Goal: Find specific page/section: Find specific page/section

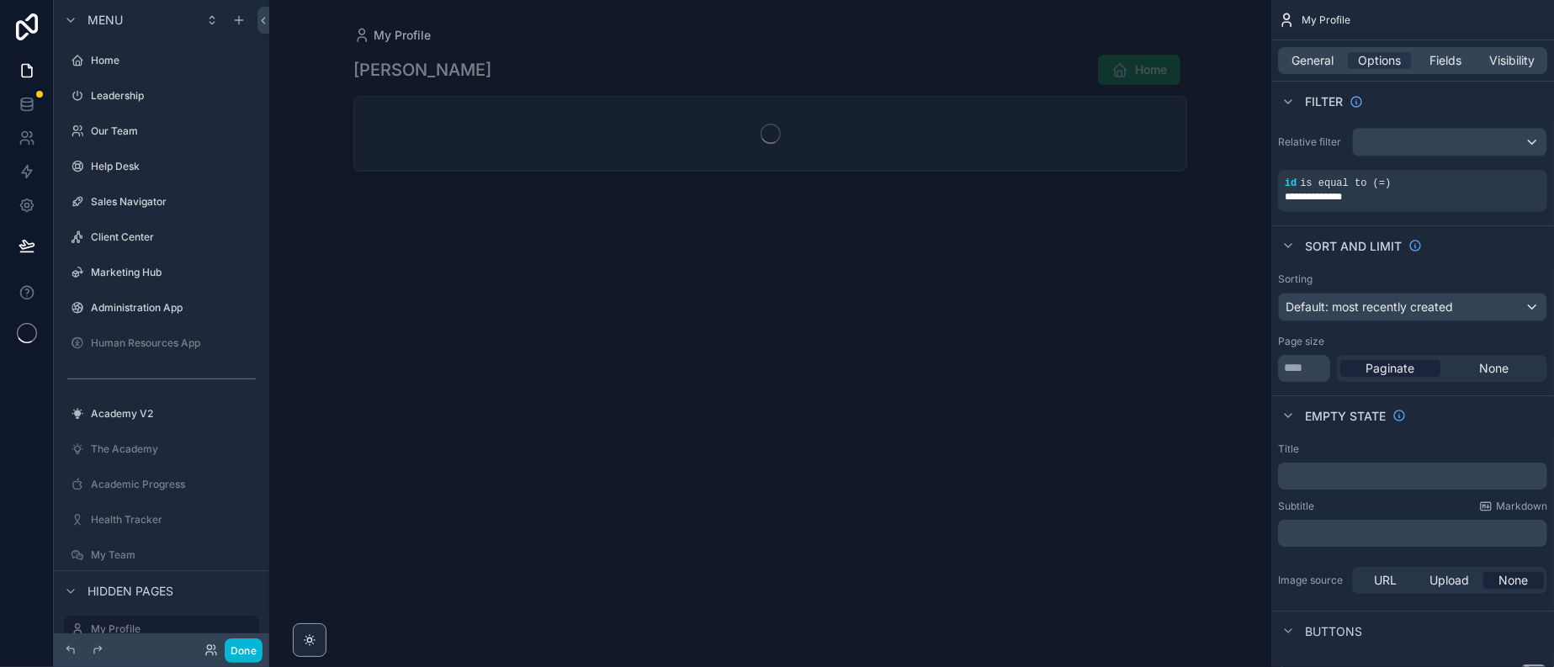
scroll to position [366, 0]
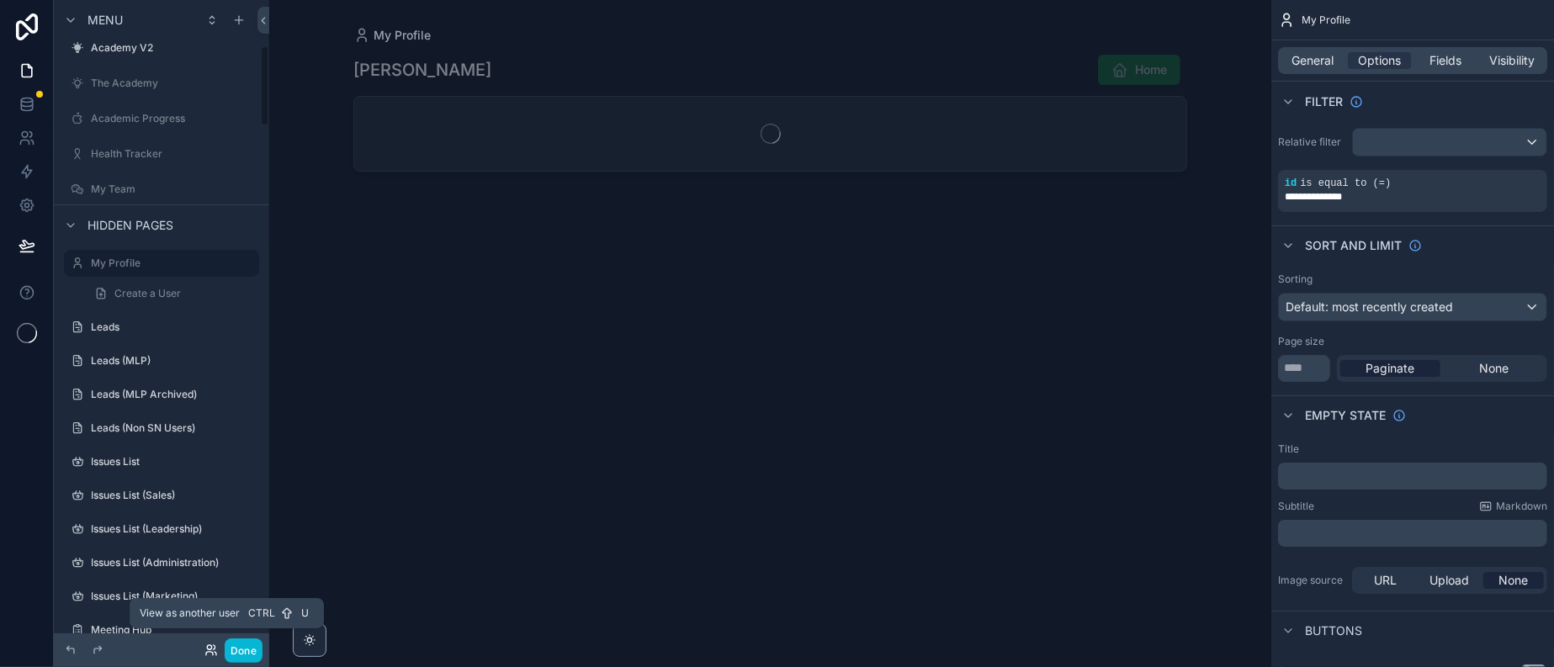
click at [218, 645] on icon at bounding box center [211, 650] width 13 height 13
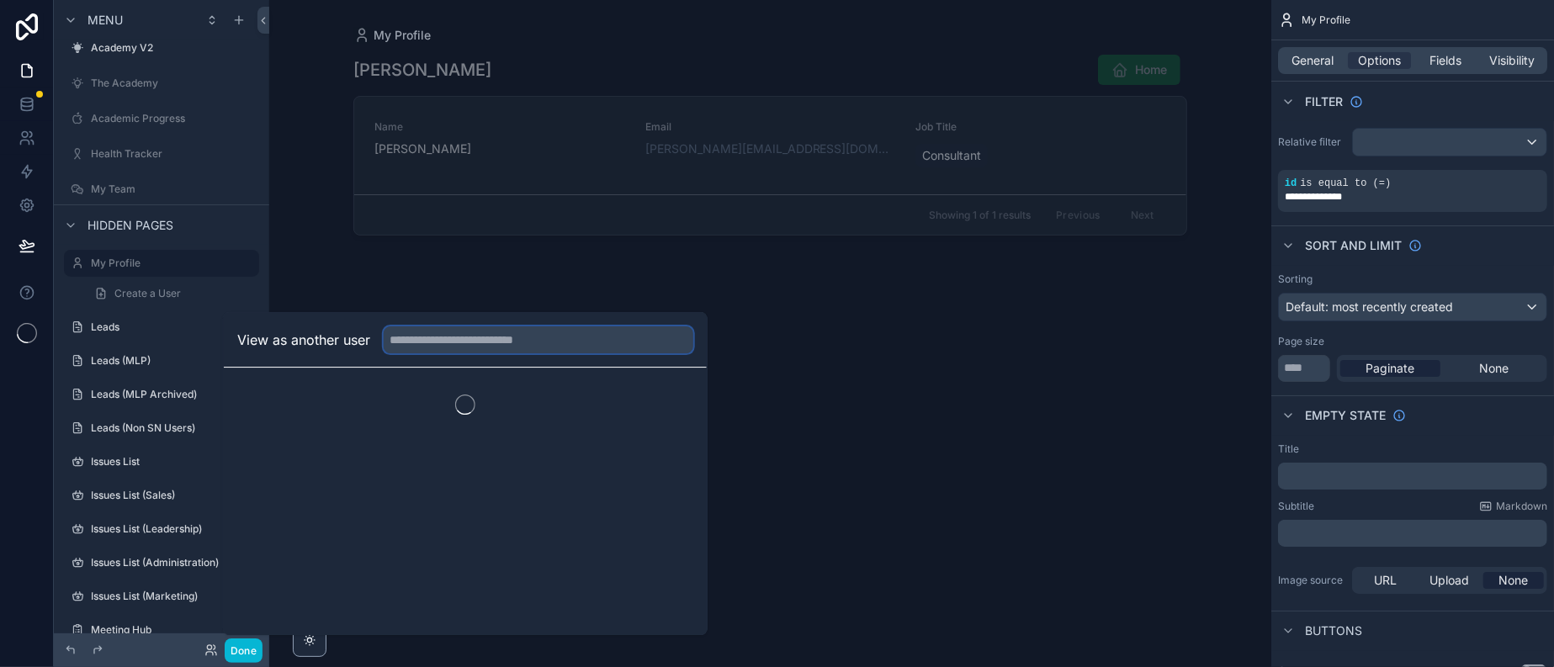
click at [449, 327] on input "text" at bounding box center [539, 340] width 310 height 27
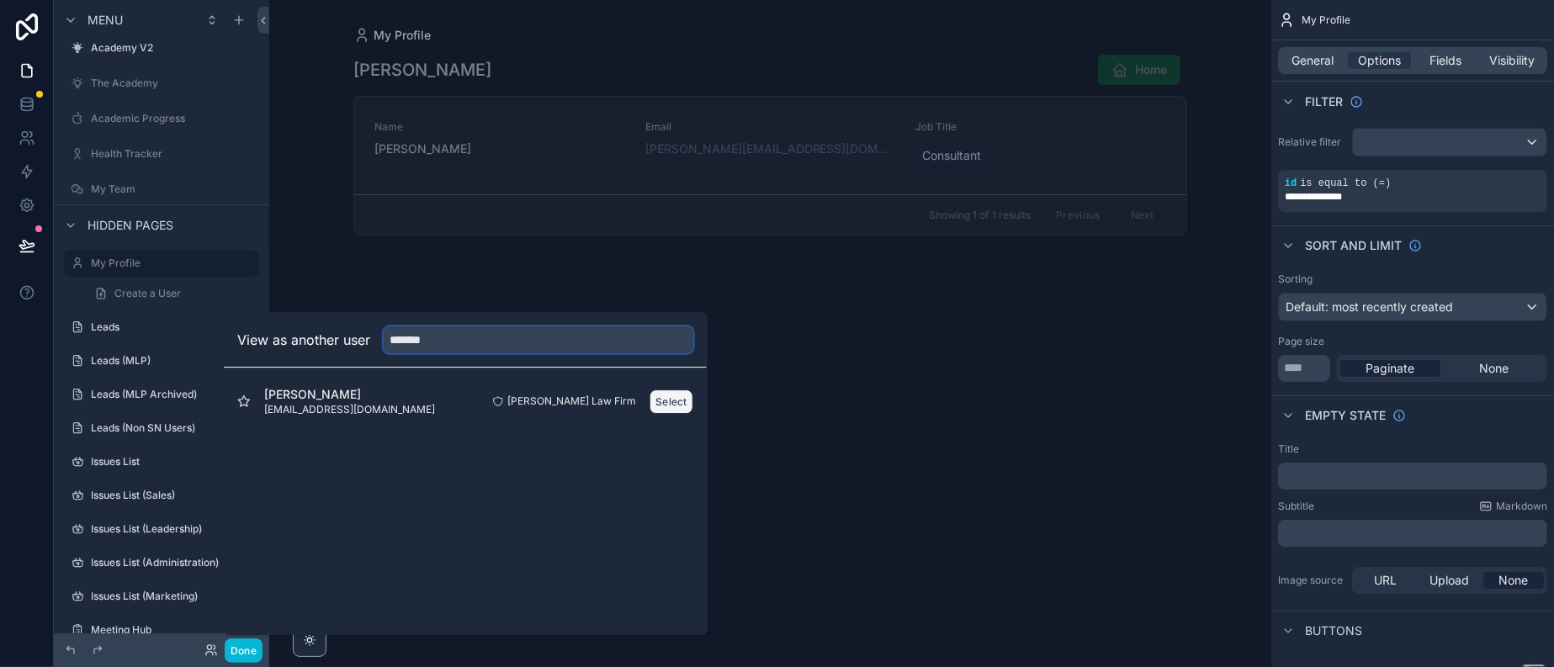
type input "*******"
click at [693, 390] on button "Select" at bounding box center [672, 402] width 44 height 24
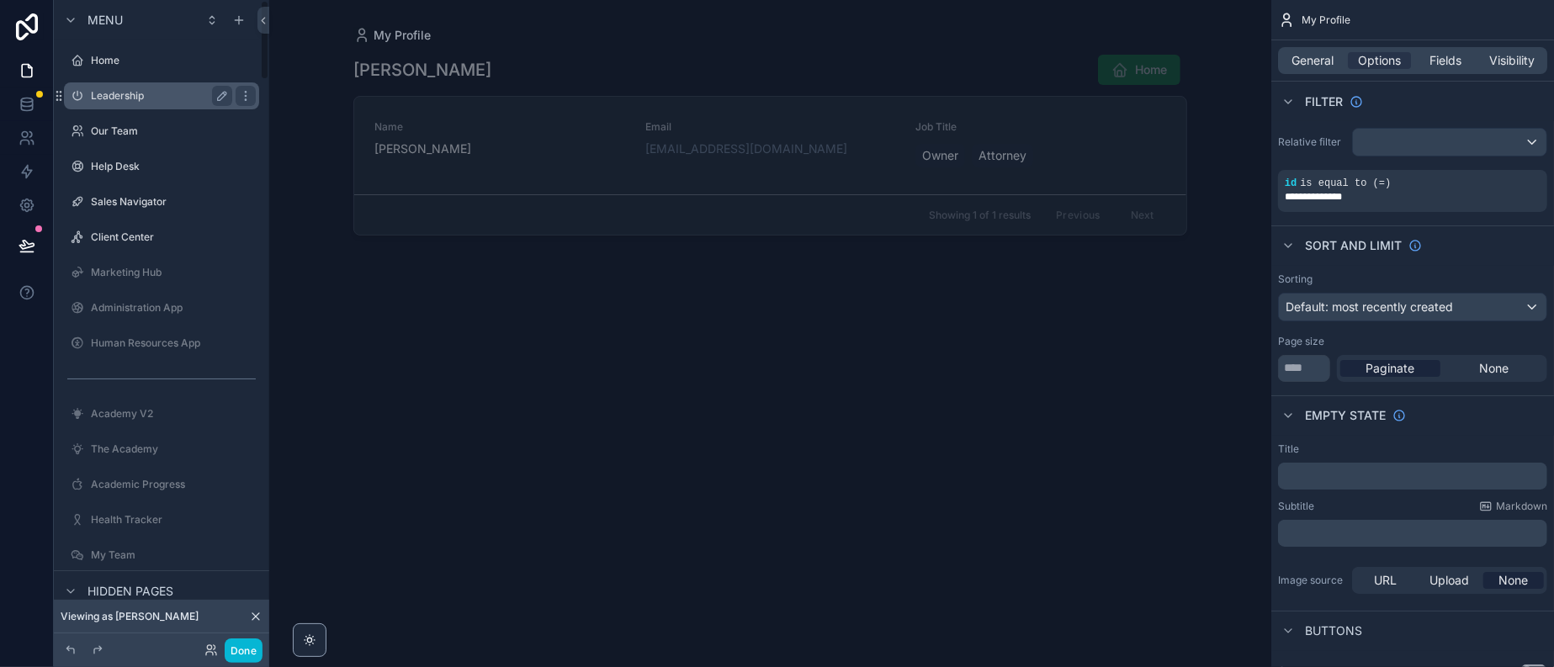
click at [130, 103] on label "Leadership" at bounding box center [158, 95] width 135 height 13
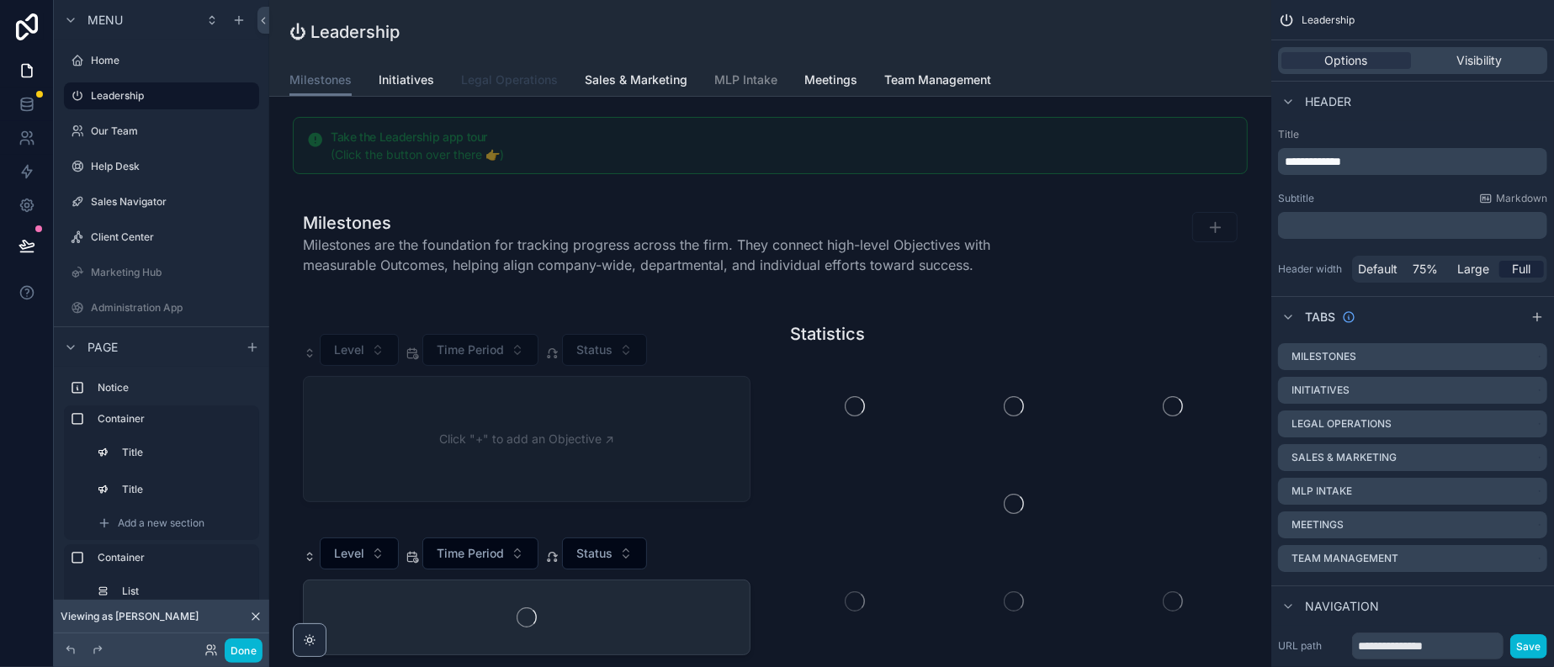
click at [547, 88] on span "Legal Operations" at bounding box center [509, 80] width 97 height 17
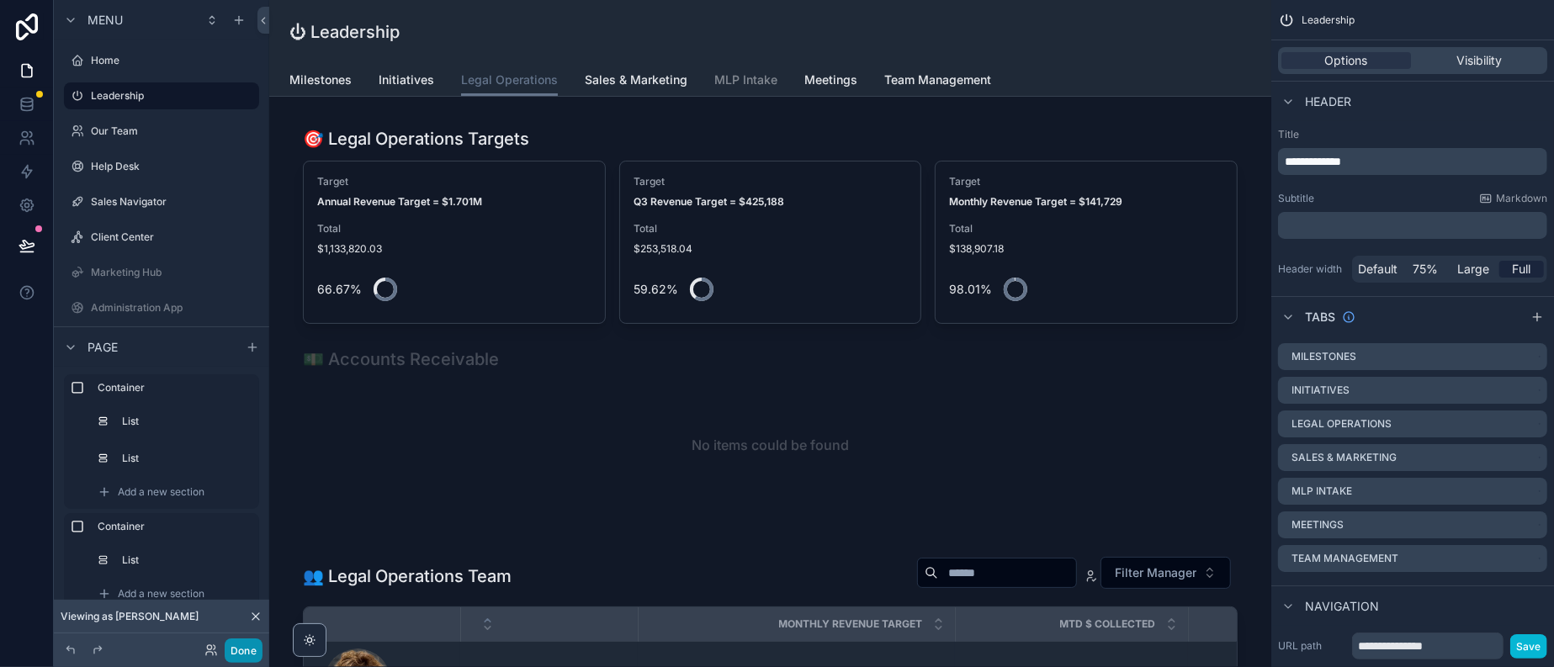
click at [263, 644] on button "Done" at bounding box center [244, 651] width 38 height 24
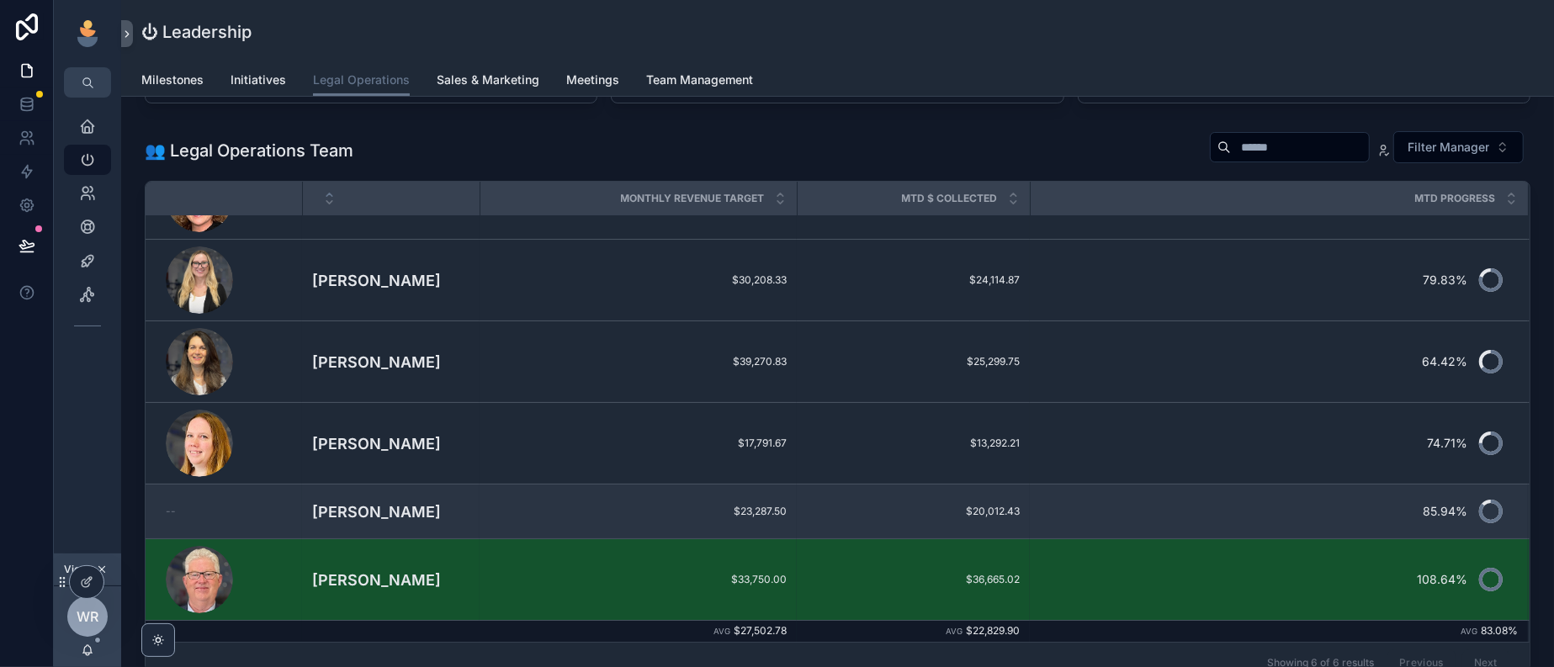
scroll to position [421, 0]
